Goal: Find specific page/section: Find specific page/section

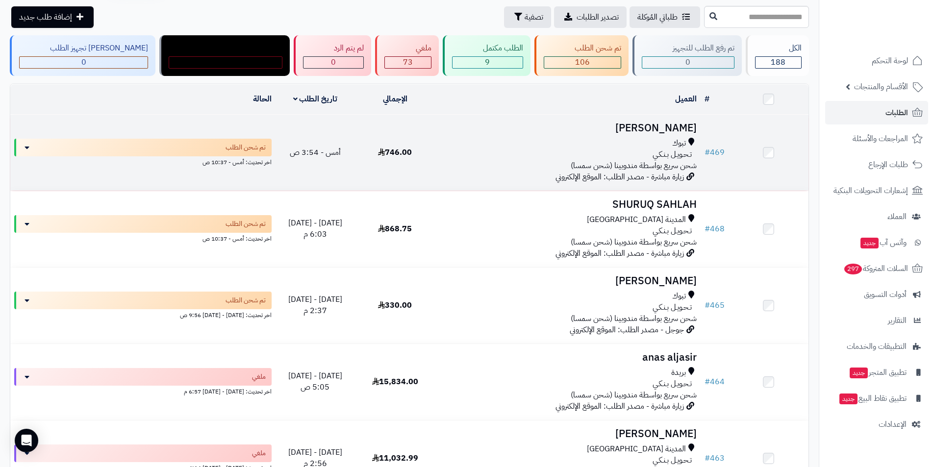
scroll to position [98, 0]
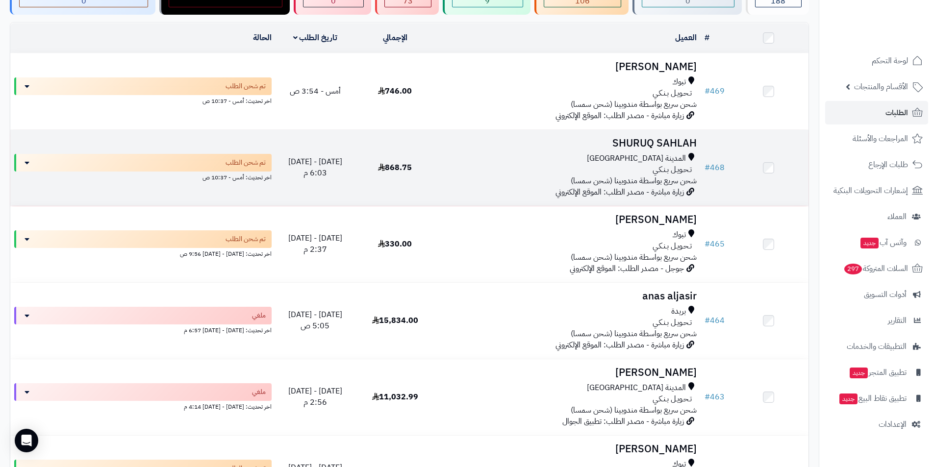
click at [646, 140] on h3 "SHURUQ SAHLAH" at bounding box center [568, 143] width 258 height 11
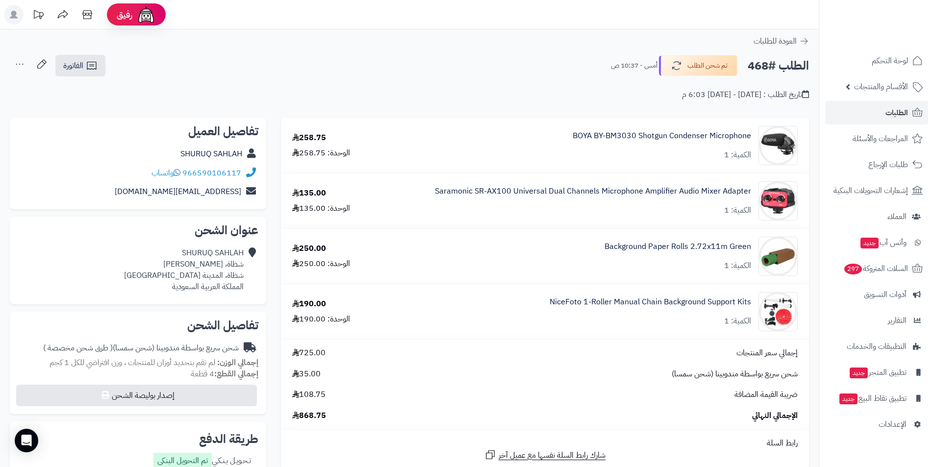
scroll to position [353, 0]
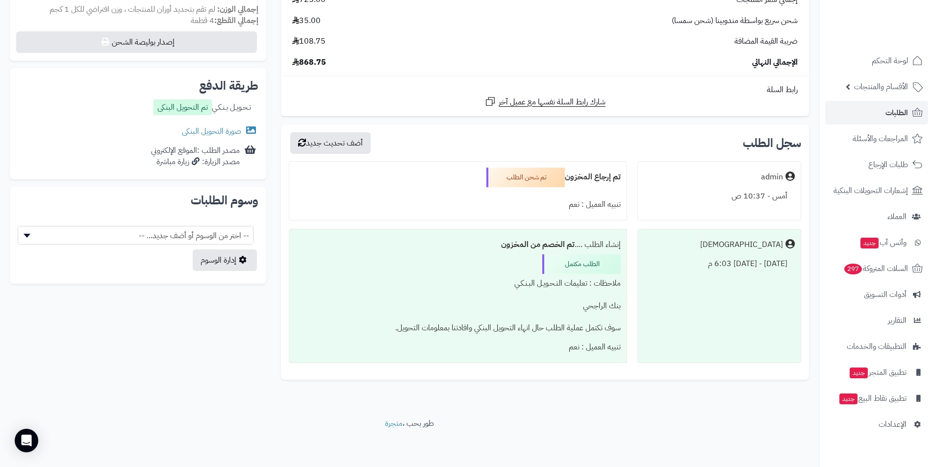
drag, startPoint x: 359, startPoint y: 45, endPoint x: 331, endPoint y: 62, distance: 33.5
click at [359, 45] on div "ضريبة القيمة المضافة 108.75" at bounding box center [545, 41] width 520 height 11
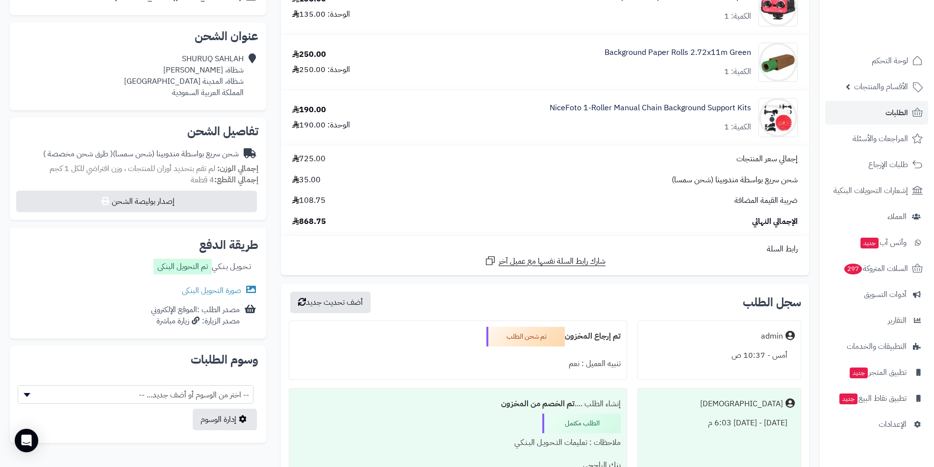
scroll to position [157, 0]
